Goal: Task Accomplishment & Management: Manage account settings

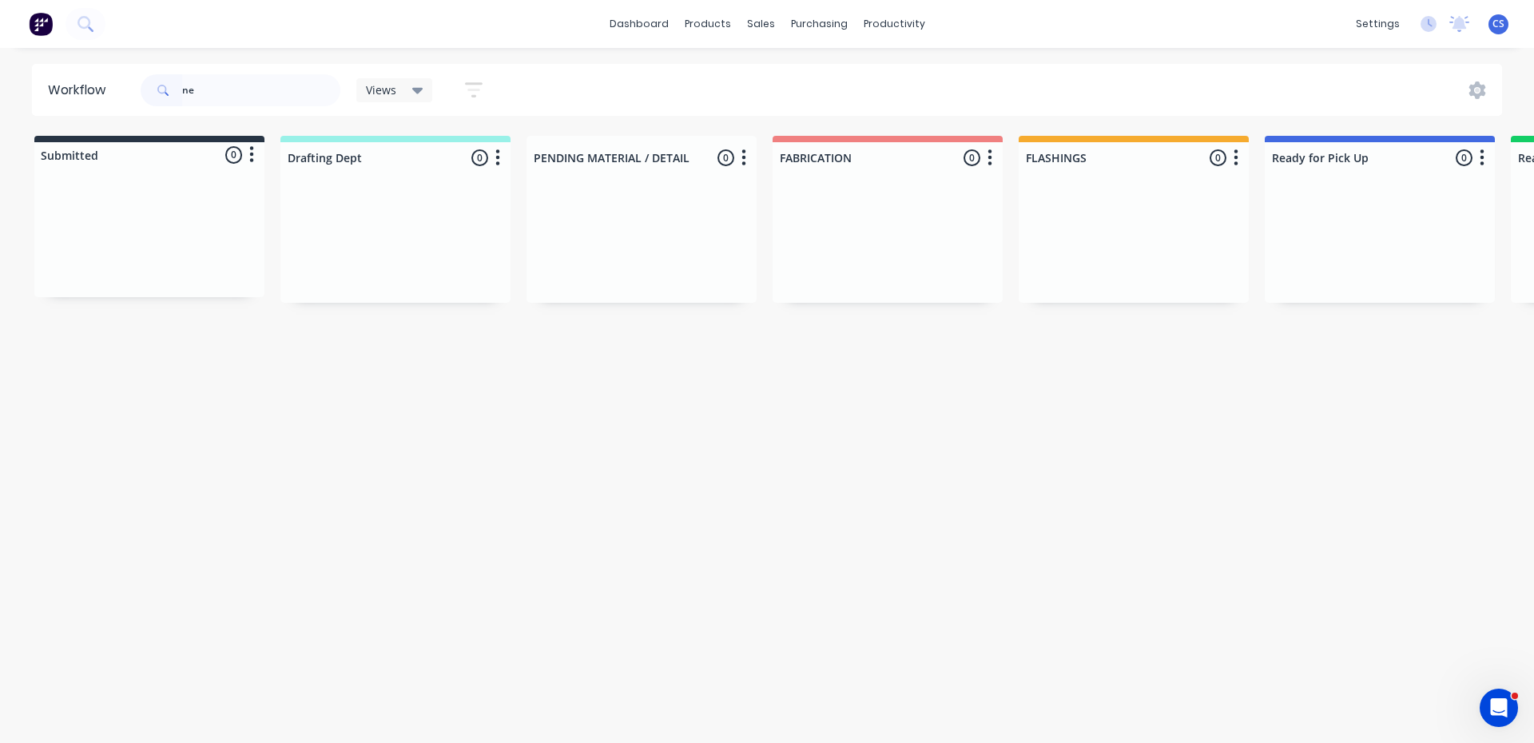
type input "n"
type input "[GEOGRAPHIC_DATA]"
click at [1330, 246] on p "PO #COAL POINT" at bounding box center [1316, 250] width 74 height 14
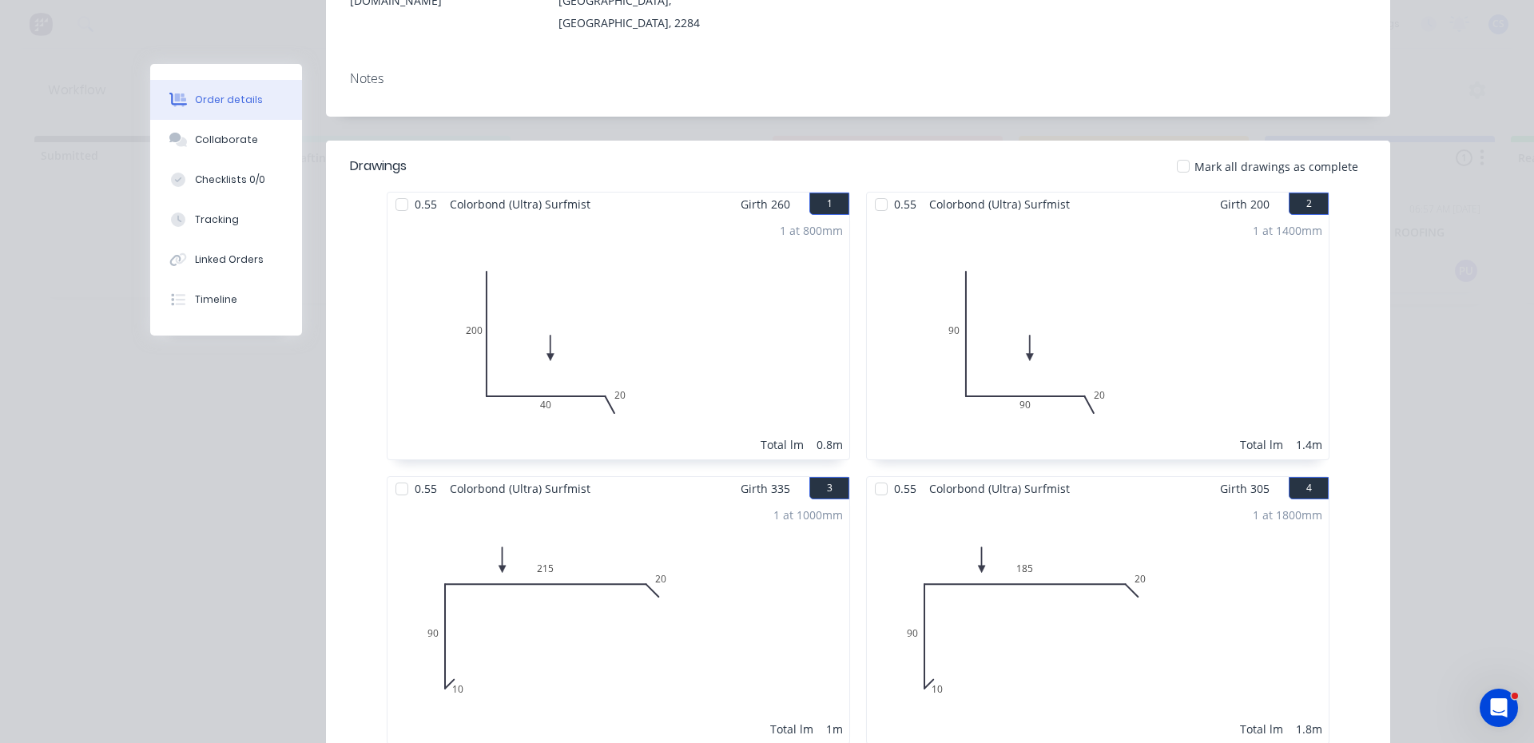
scroll to position [559, 0]
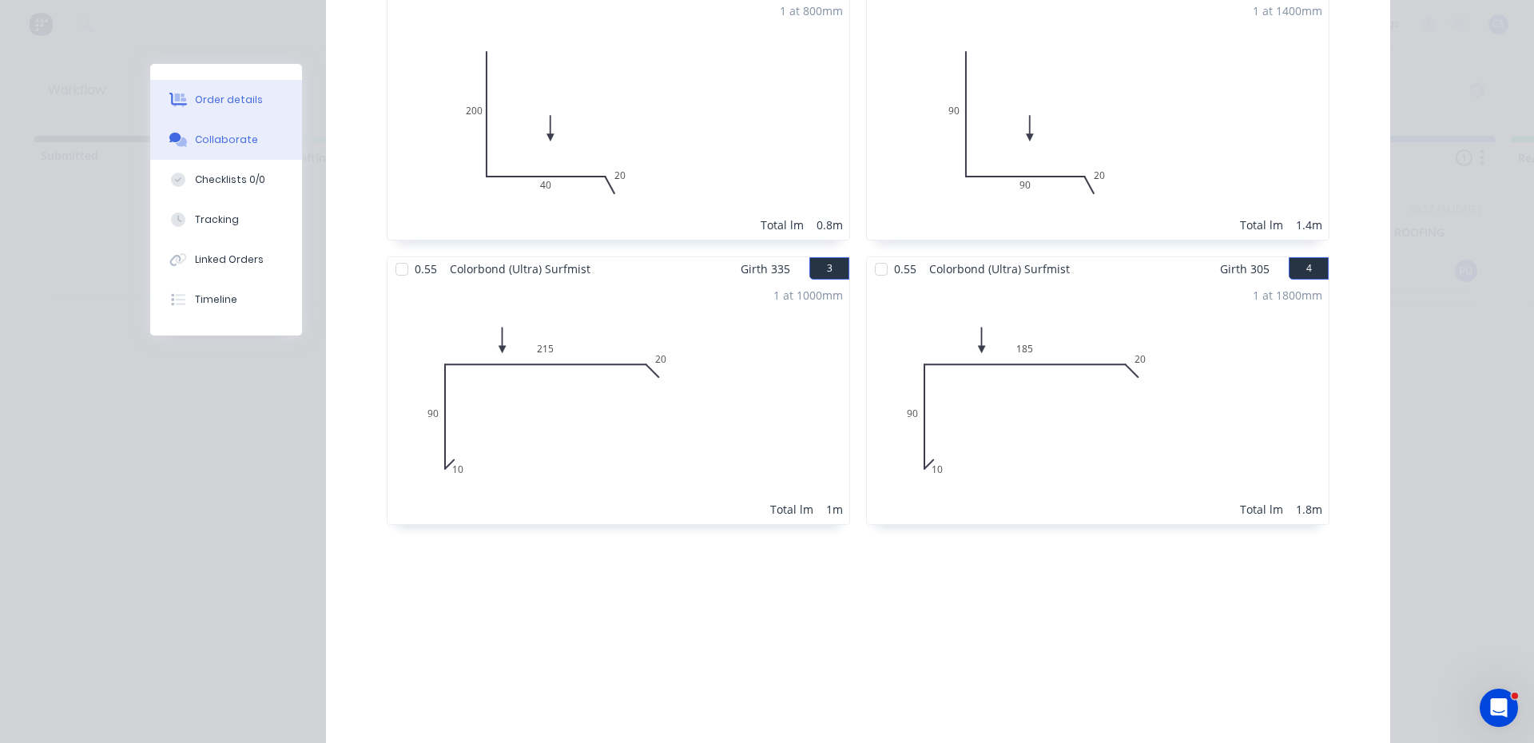
click at [215, 135] on div "Collaborate" at bounding box center [226, 140] width 63 height 14
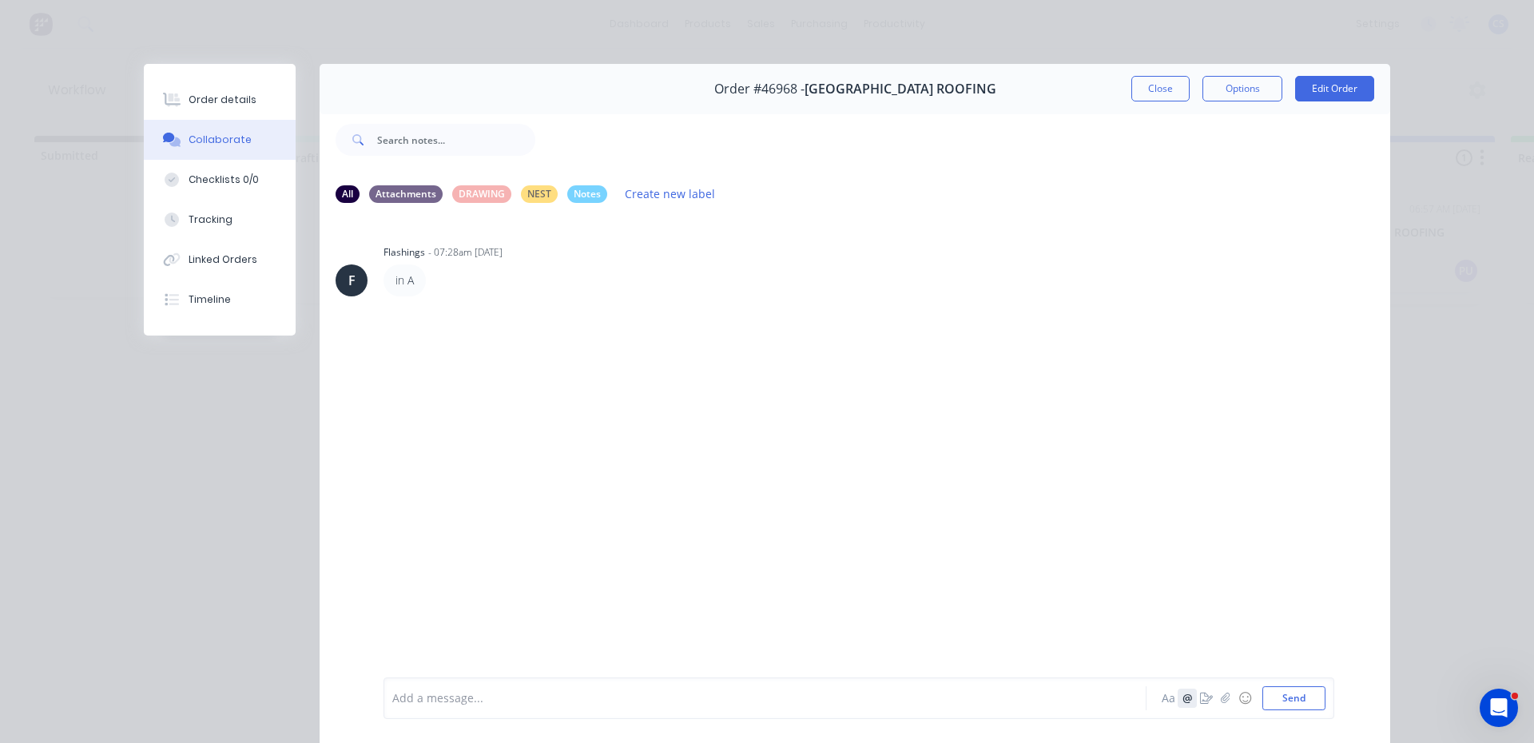
click at [1190, 703] on button "@" at bounding box center [1187, 698] width 19 height 19
click at [1197, 702] on button "button" at bounding box center [1206, 698] width 19 height 19
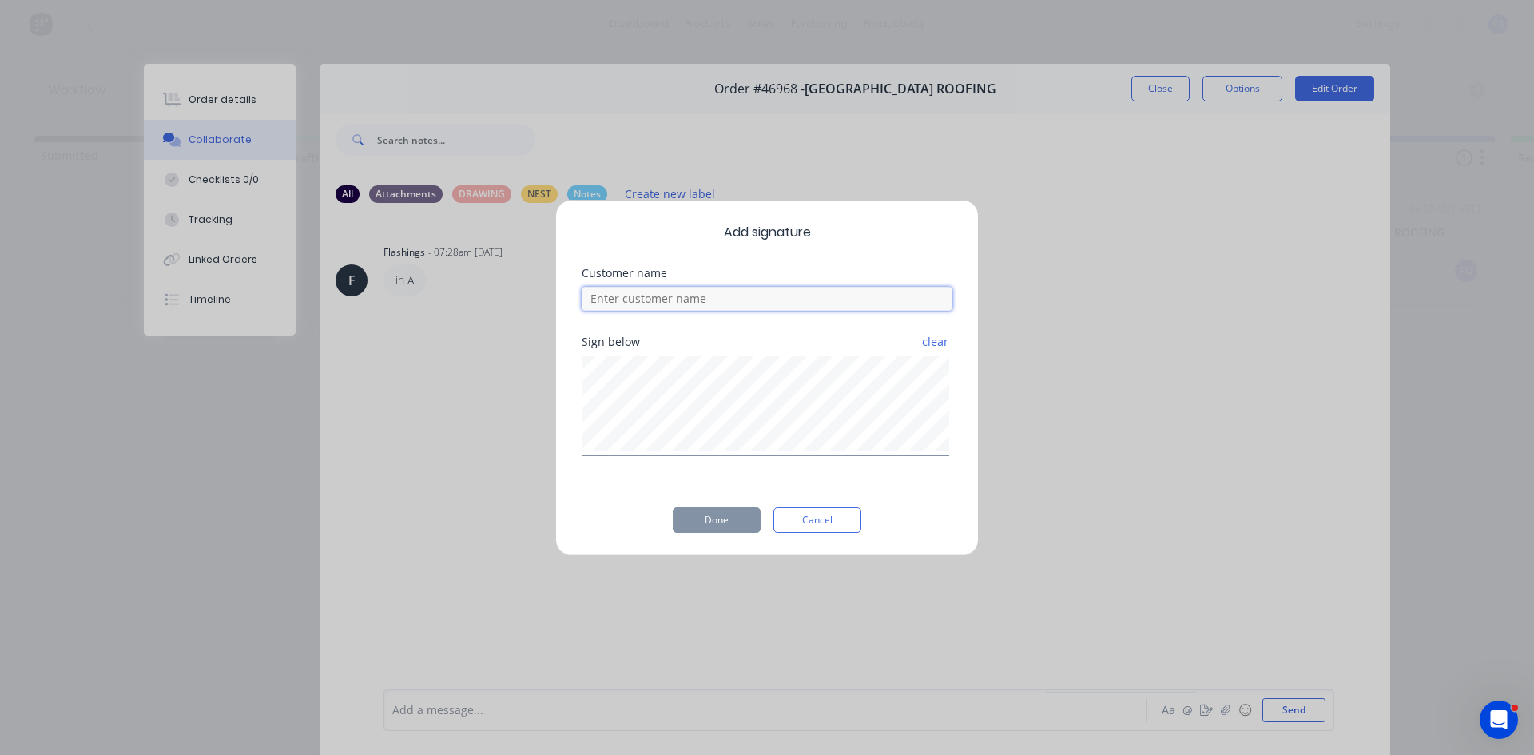
click at [644, 300] on input at bounding box center [767, 299] width 371 height 24
type input "[PERSON_NAME]"
click at [727, 522] on button "Done" at bounding box center [717, 520] width 88 height 26
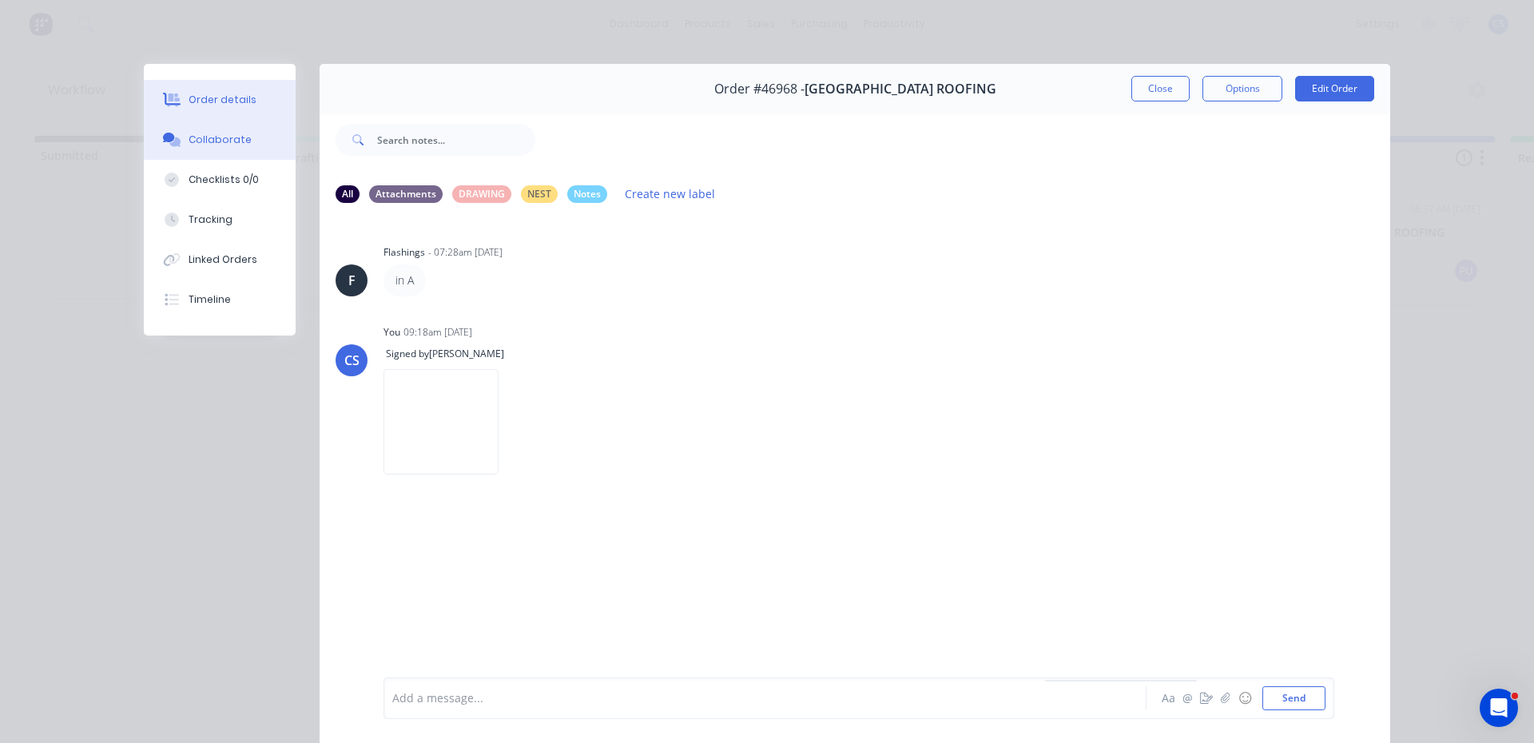
click at [204, 109] on button "Order details" at bounding box center [220, 100] width 152 height 40
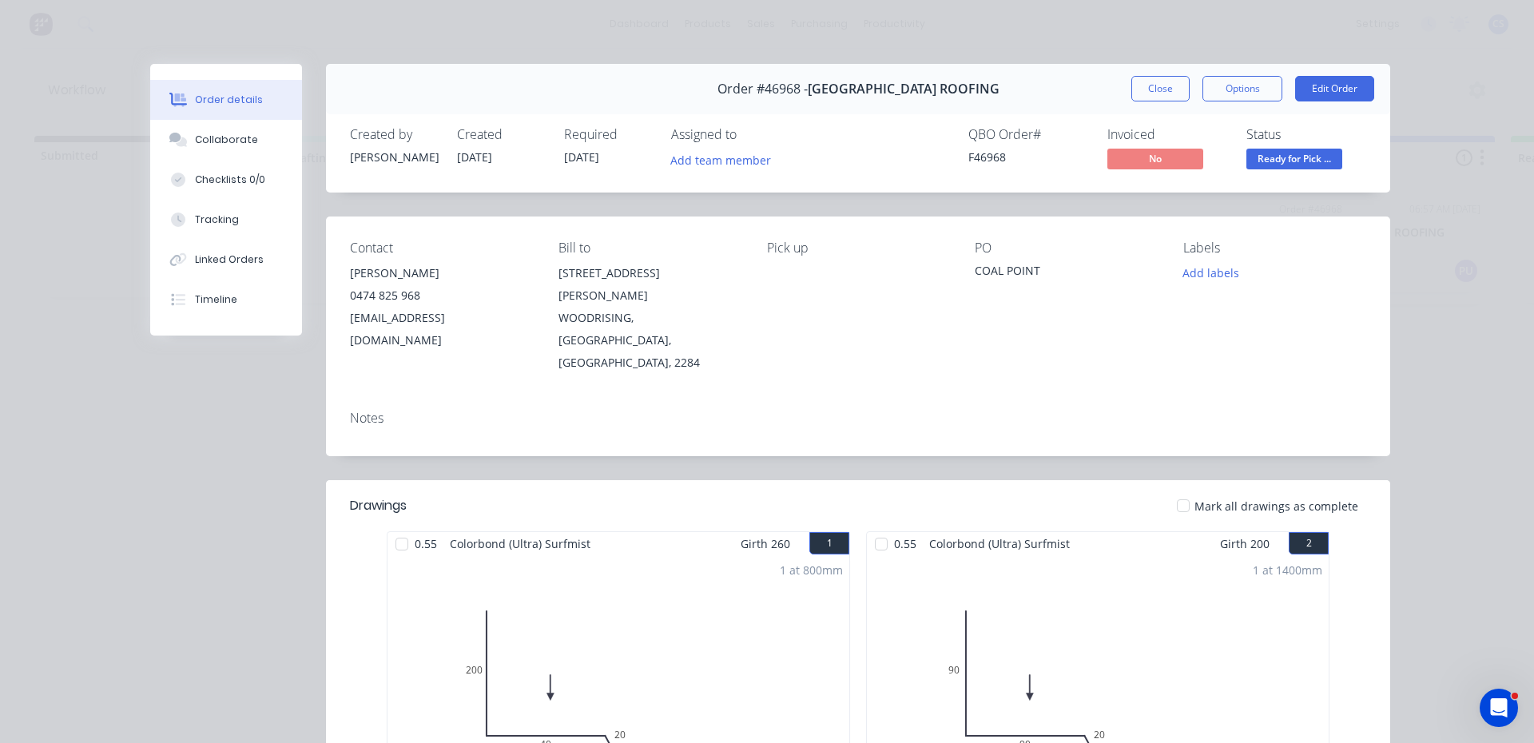
click at [1266, 169] on button "Ready for Pick ..." at bounding box center [1295, 161] width 96 height 24
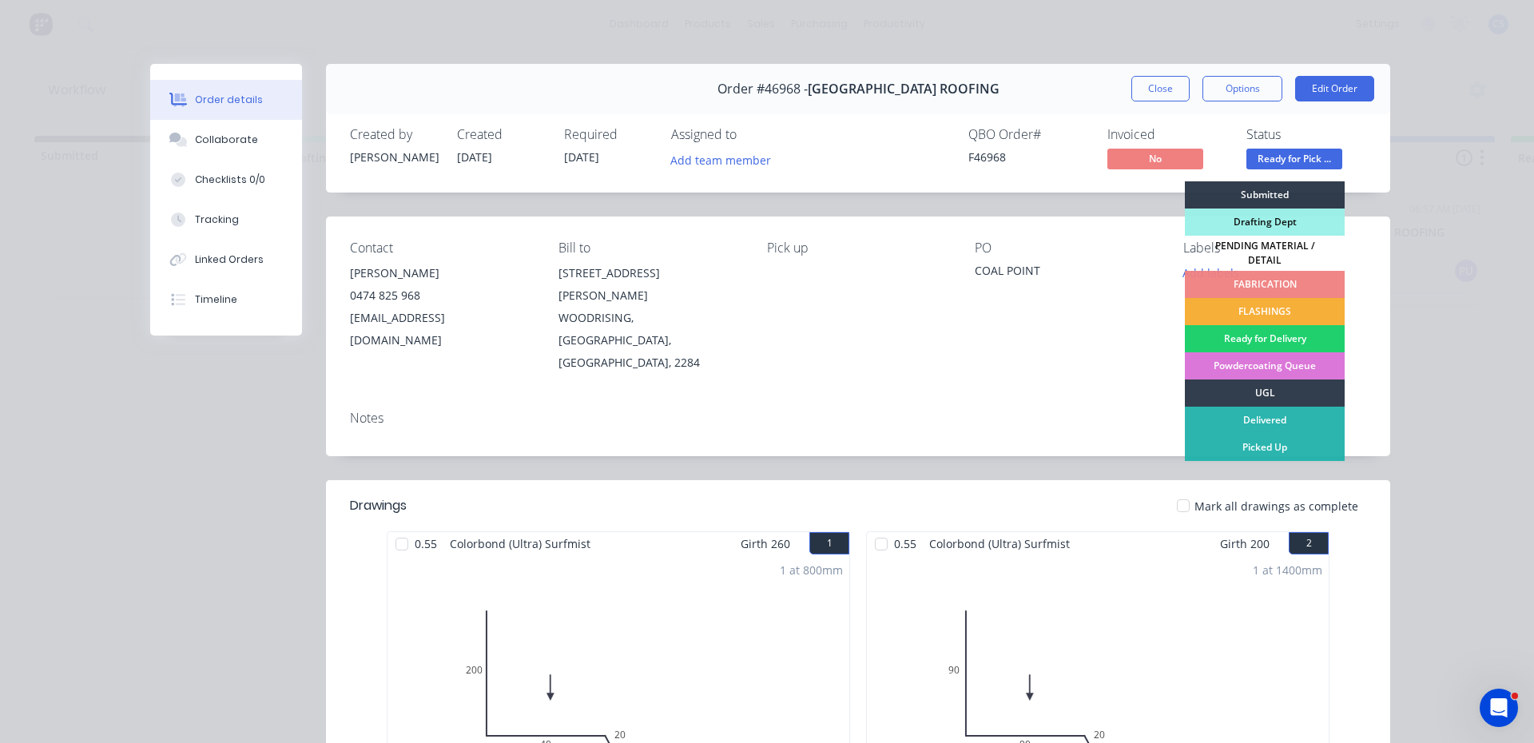
click at [1252, 445] on div "Picked Up" at bounding box center [1265, 447] width 160 height 27
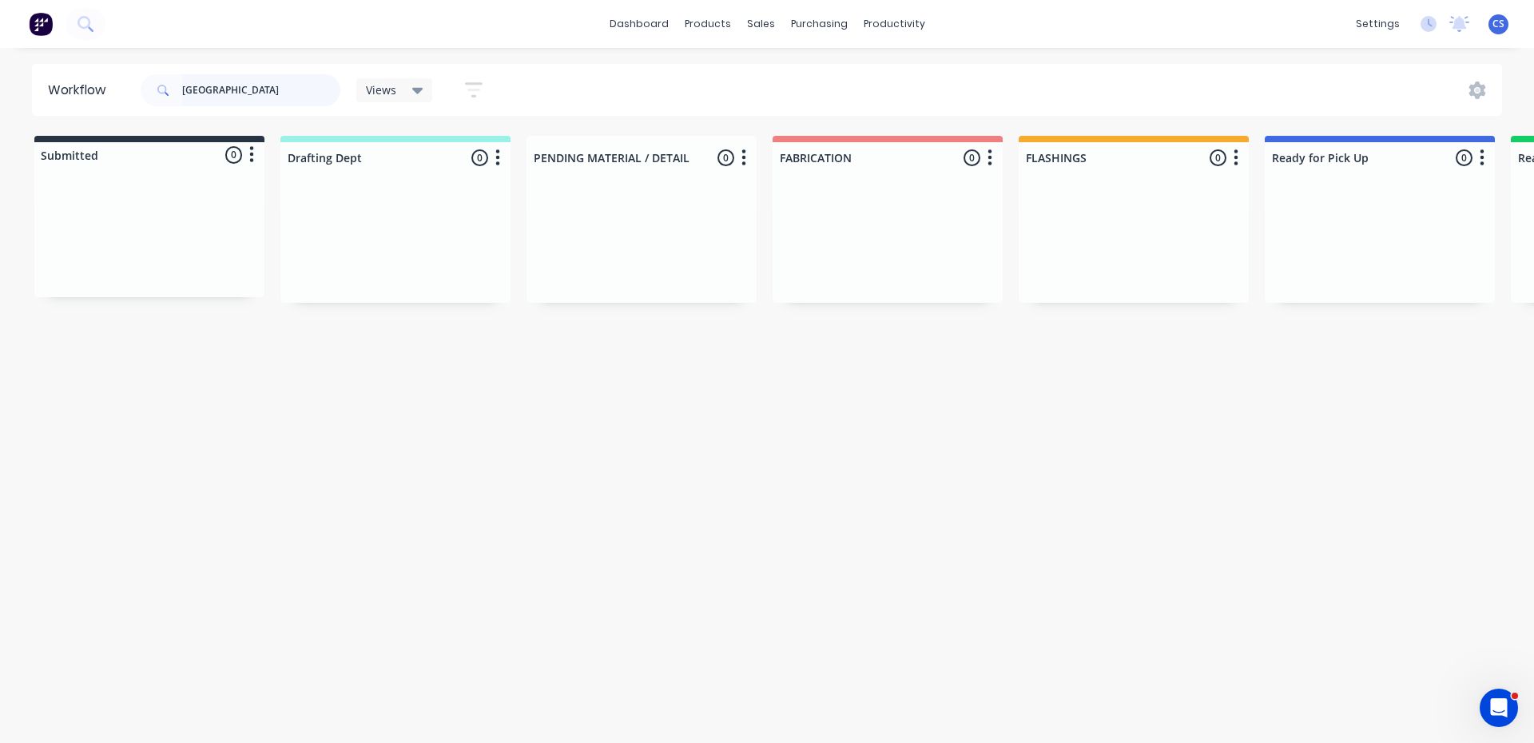
drag, startPoint x: 283, startPoint y: 80, endPoint x: 140, endPoint y: 85, distance: 143.1
click at [140, 85] on div "LAKE VALL Views Save new view None (Default) edit Nilesh edit Production edit S…" at bounding box center [318, 90] width 363 height 48
